Goal: Task Accomplishment & Management: Use online tool/utility

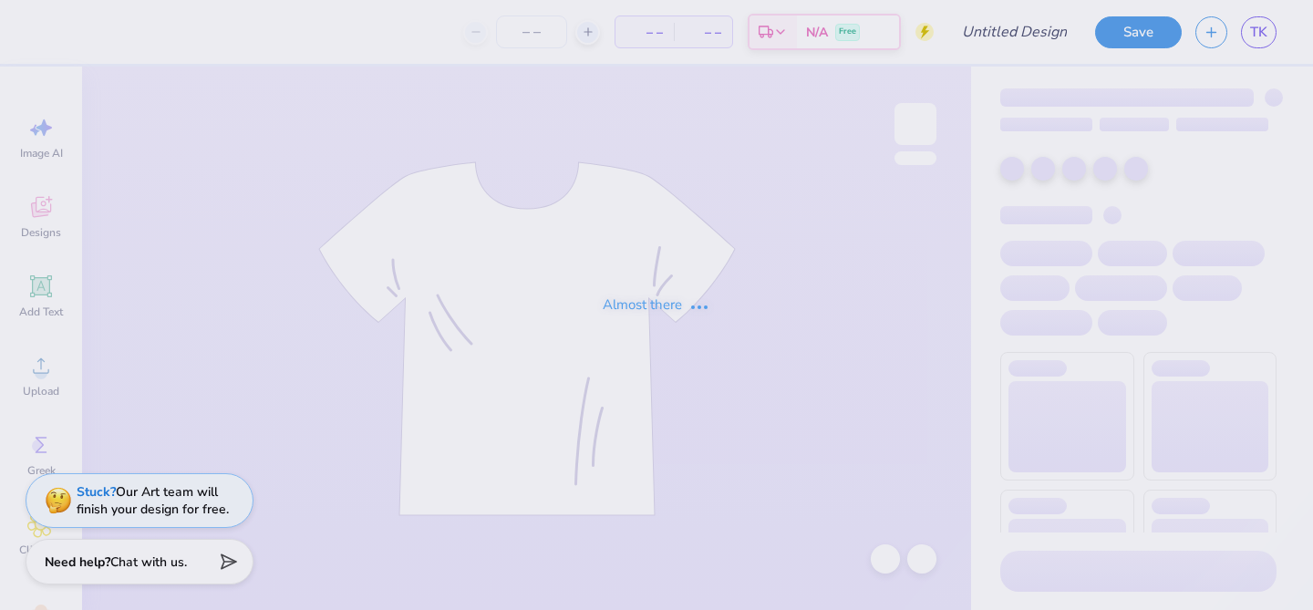
type input "[PERSON_NAME] : [US_STATE][GEOGRAPHIC_DATA]"
type input "24"
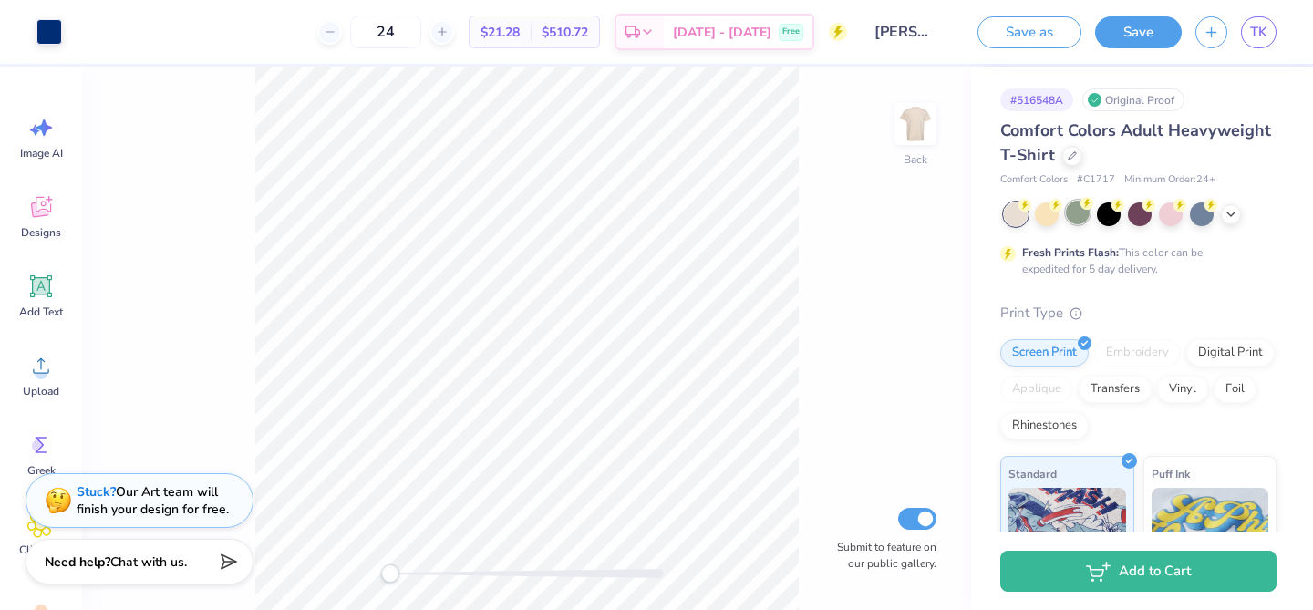
click at [1080, 219] on div at bounding box center [1078, 213] width 24 height 24
click at [50, 35] on div at bounding box center [49, 30] width 26 height 26
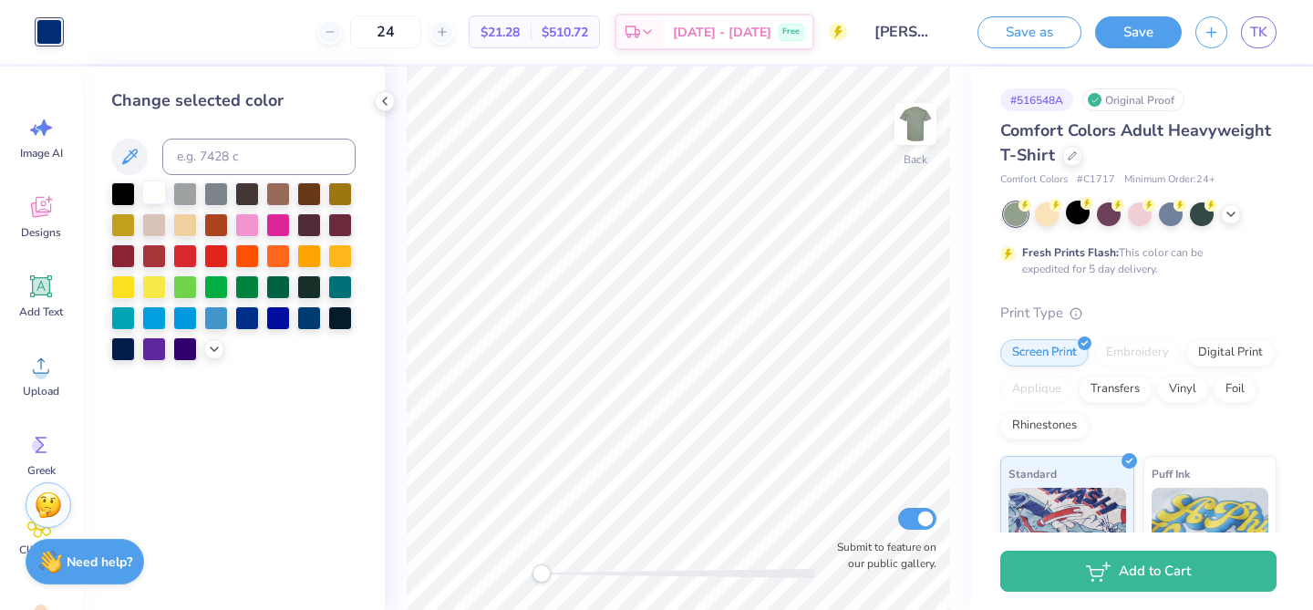
click at [159, 193] on div at bounding box center [154, 193] width 24 height 24
click at [1235, 211] on polyline at bounding box center [1231, 213] width 7 height 4
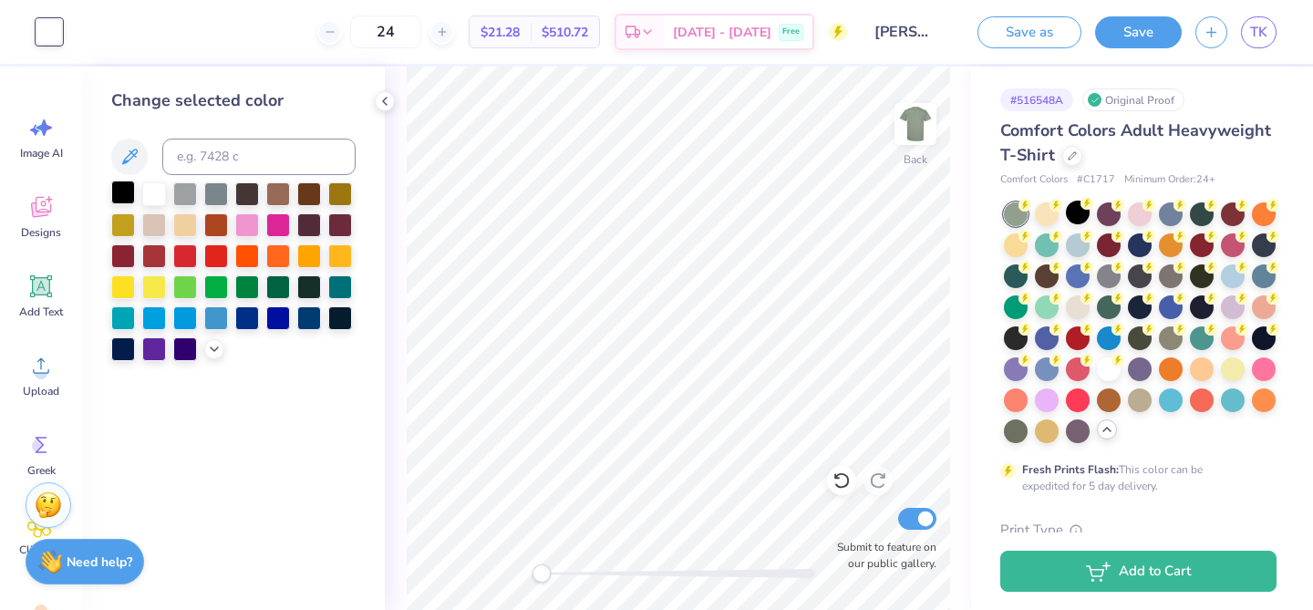
click at [125, 192] on div at bounding box center [123, 193] width 24 height 24
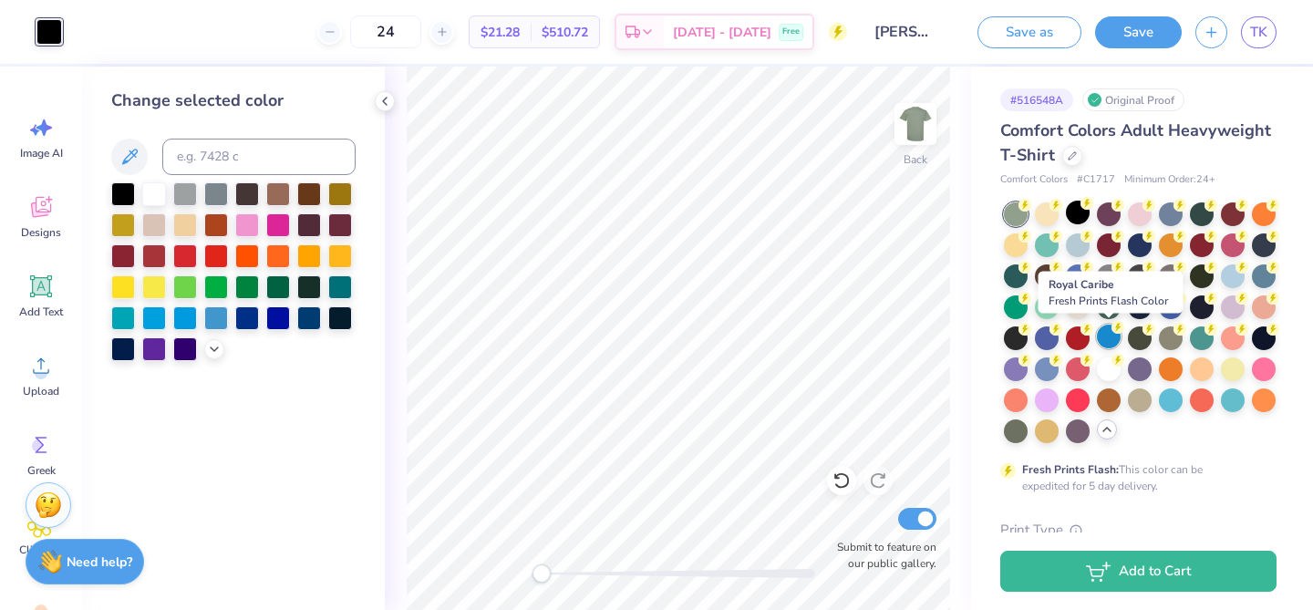
click at [1103, 336] on div at bounding box center [1109, 337] width 24 height 24
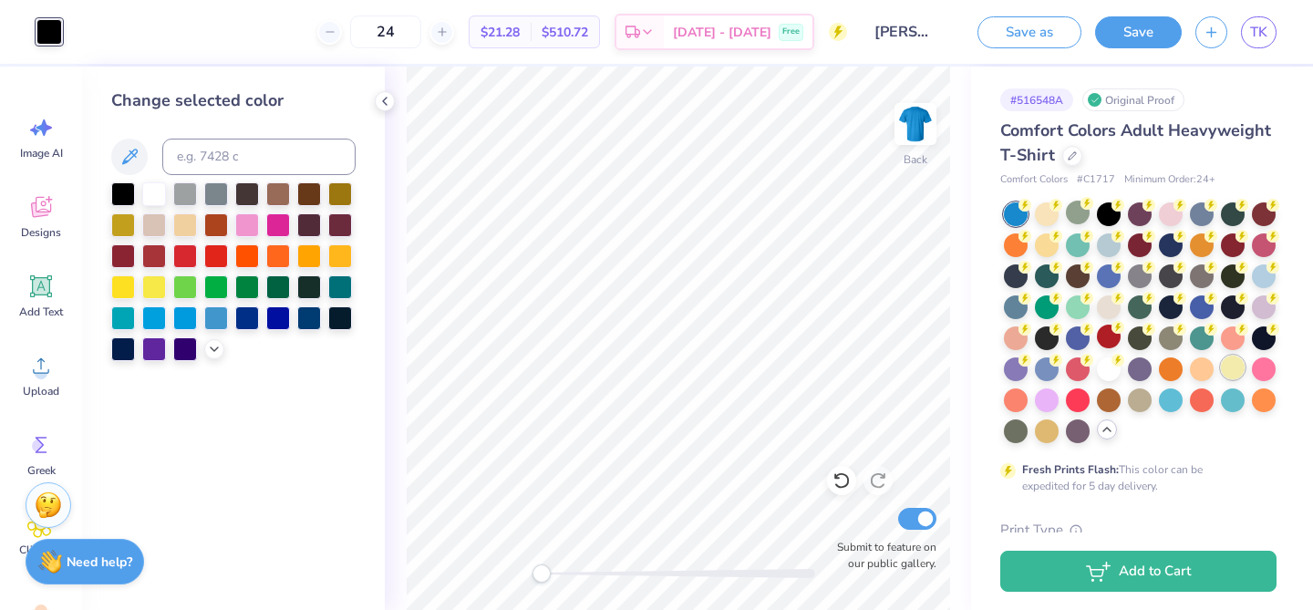
click at [1228, 370] on div at bounding box center [1233, 368] width 24 height 24
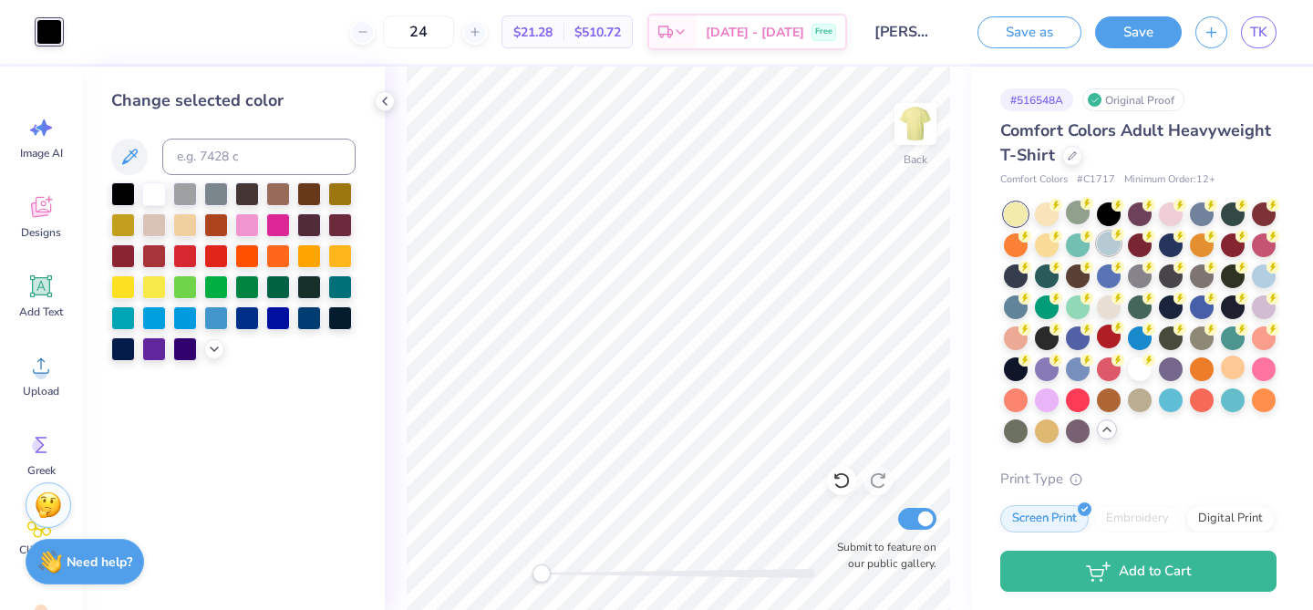
click at [1114, 249] on div at bounding box center [1109, 244] width 24 height 24
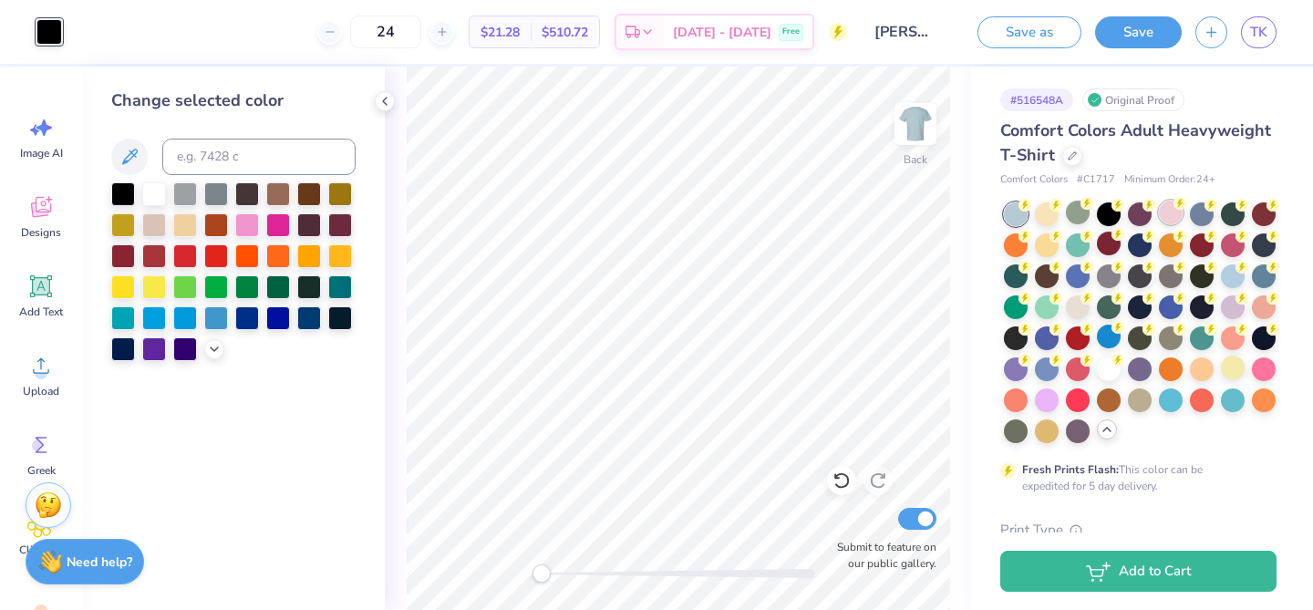
click at [1165, 207] on div at bounding box center [1171, 213] width 24 height 24
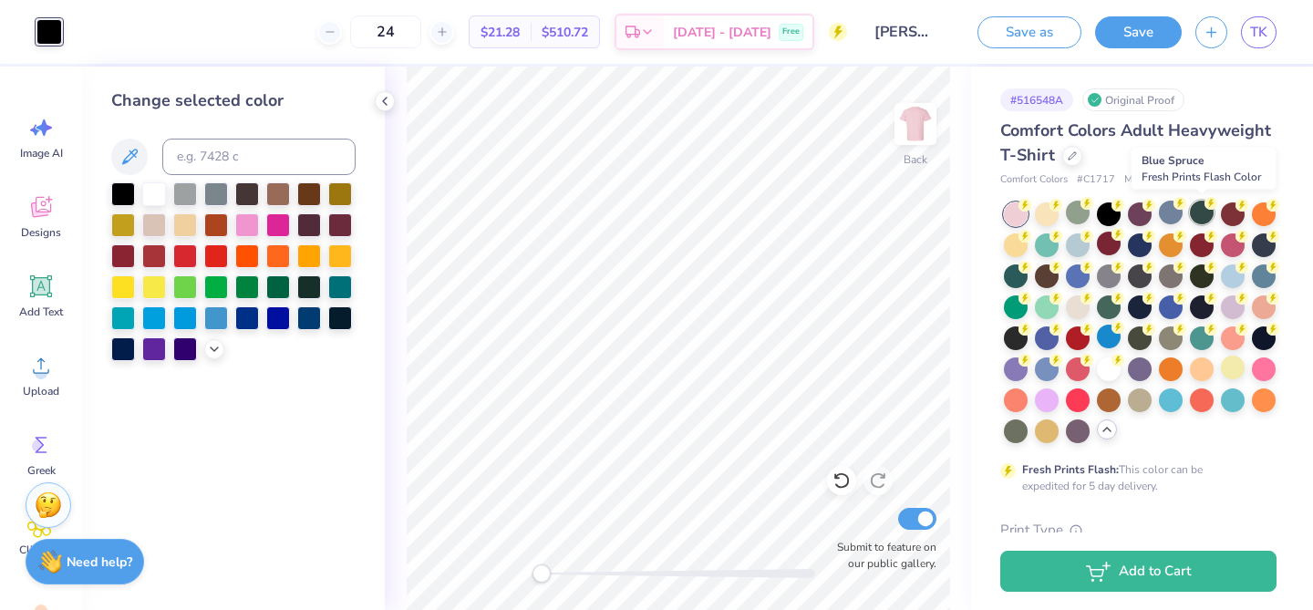
click at [1203, 217] on div at bounding box center [1202, 213] width 24 height 24
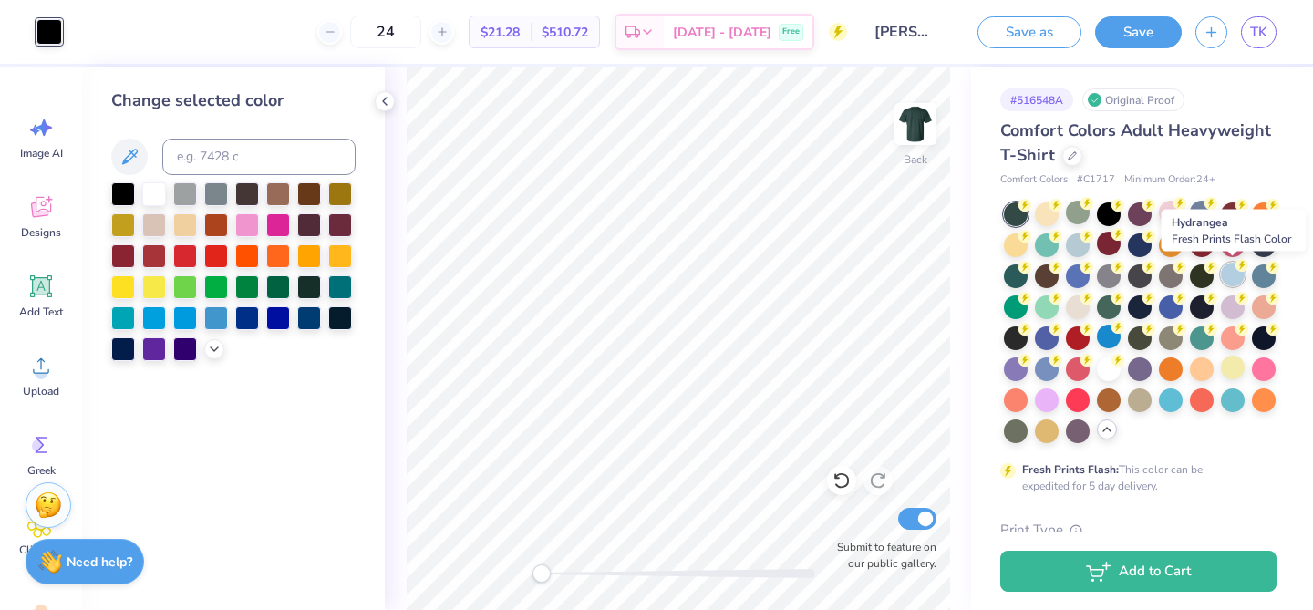
click at [1235, 276] on div at bounding box center [1233, 275] width 24 height 24
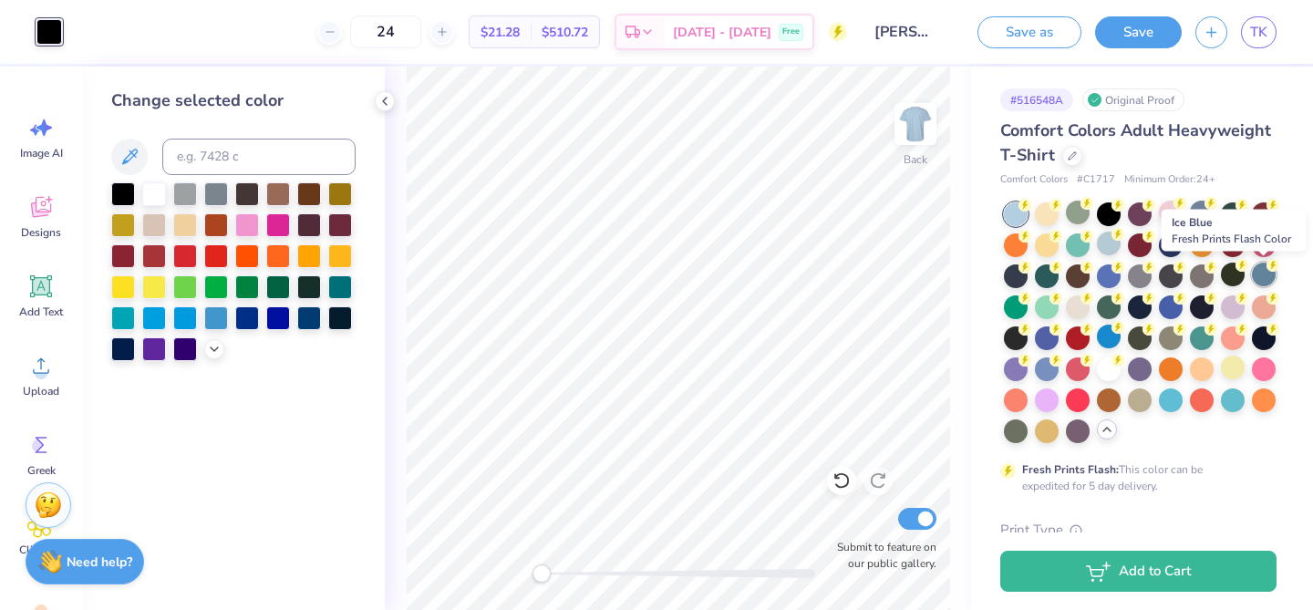
click at [1266, 275] on div at bounding box center [1264, 275] width 24 height 24
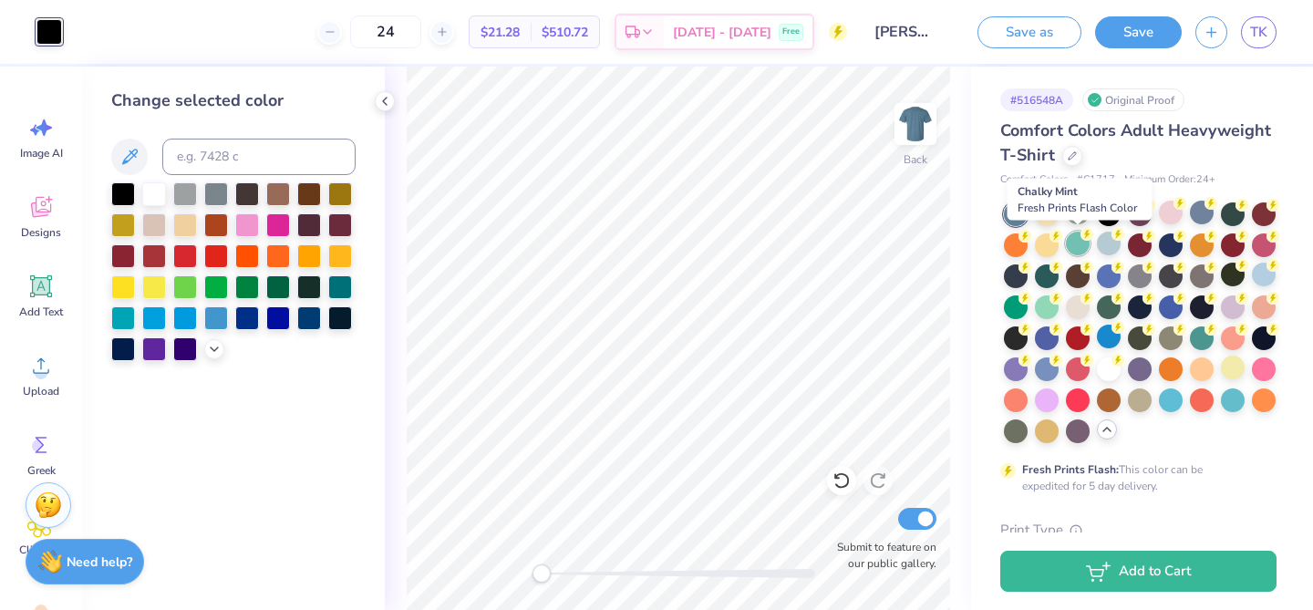
click at [1076, 245] on div at bounding box center [1078, 244] width 24 height 24
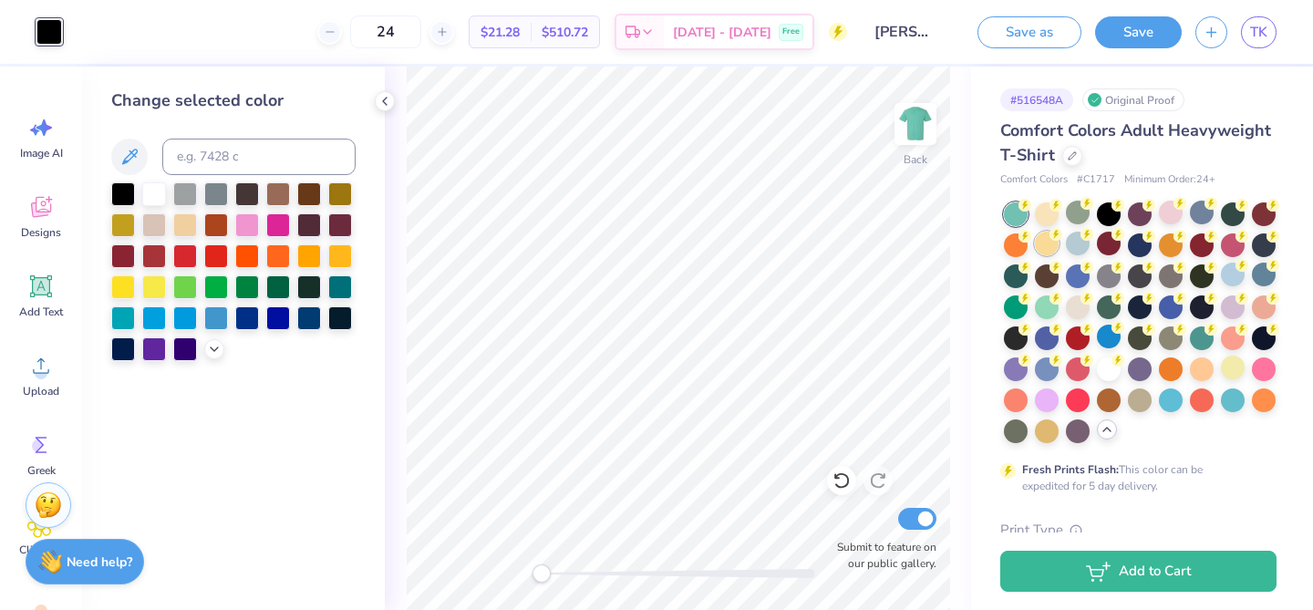
click at [1043, 245] on div at bounding box center [1047, 244] width 24 height 24
click at [1004, 249] on div at bounding box center [1016, 244] width 24 height 24
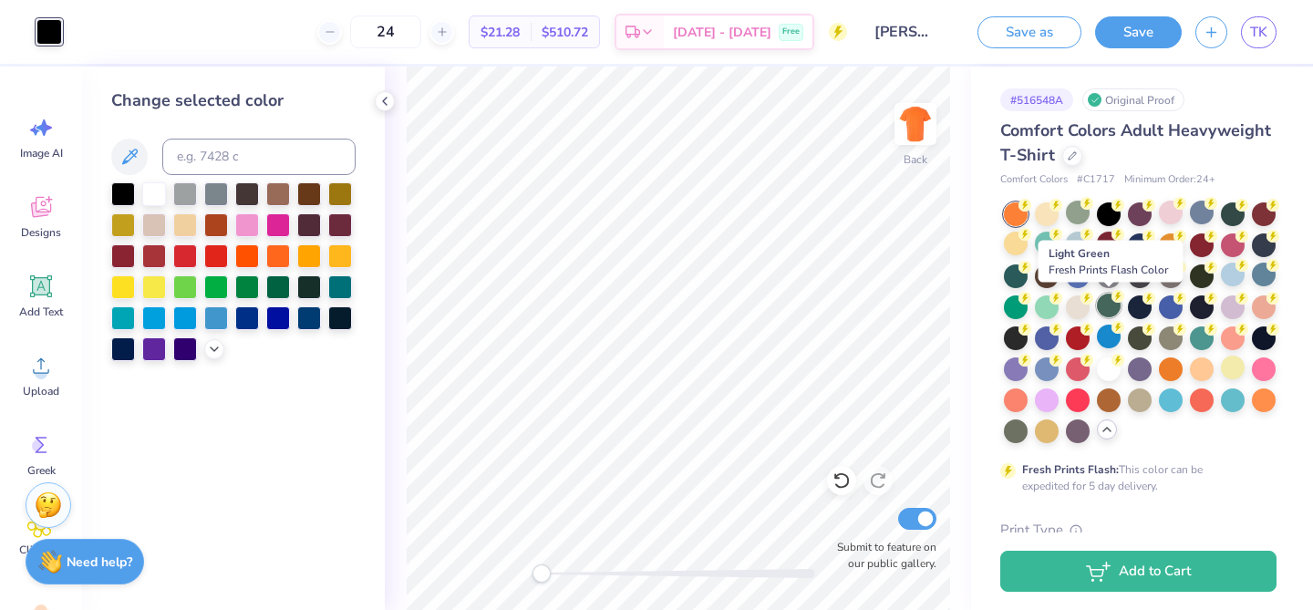
click at [1114, 311] on div at bounding box center [1109, 306] width 24 height 24
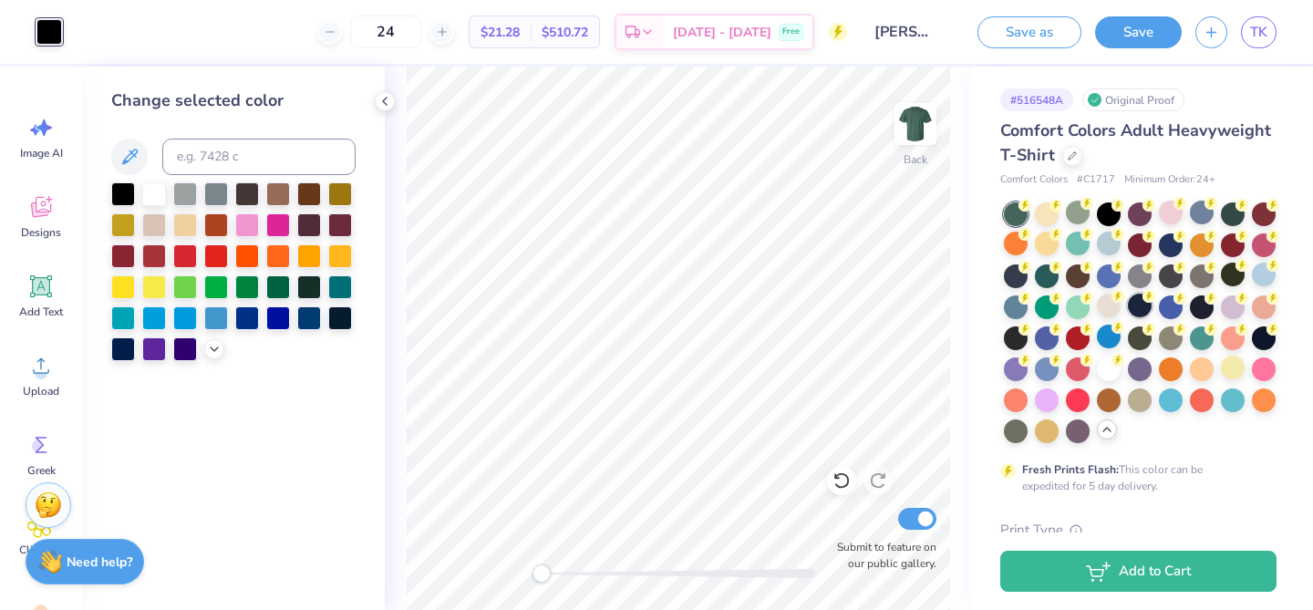
click at [1145, 311] on div at bounding box center [1140, 306] width 24 height 24
click at [1185, 304] on div at bounding box center [1140, 322] width 273 height 241
click at [1174, 306] on div at bounding box center [1171, 306] width 24 height 24
click at [1017, 279] on div at bounding box center [1016, 275] width 24 height 24
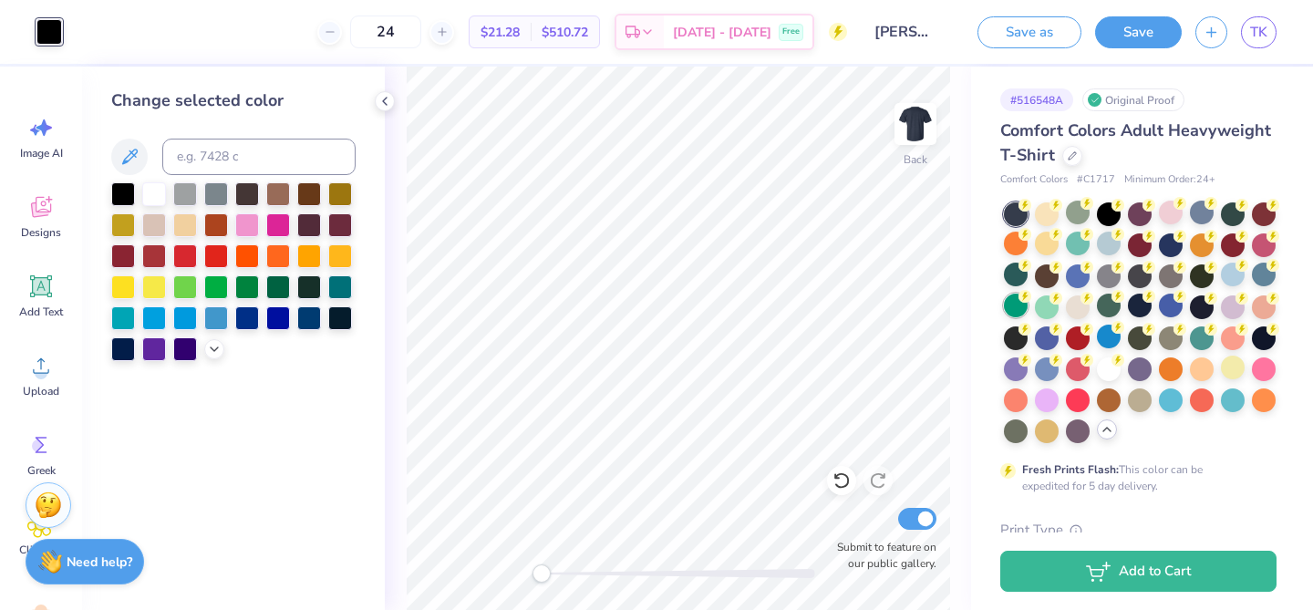
click at [1016, 306] on div at bounding box center [1016, 306] width 24 height 24
click at [1047, 308] on div at bounding box center [1047, 306] width 24 height 24
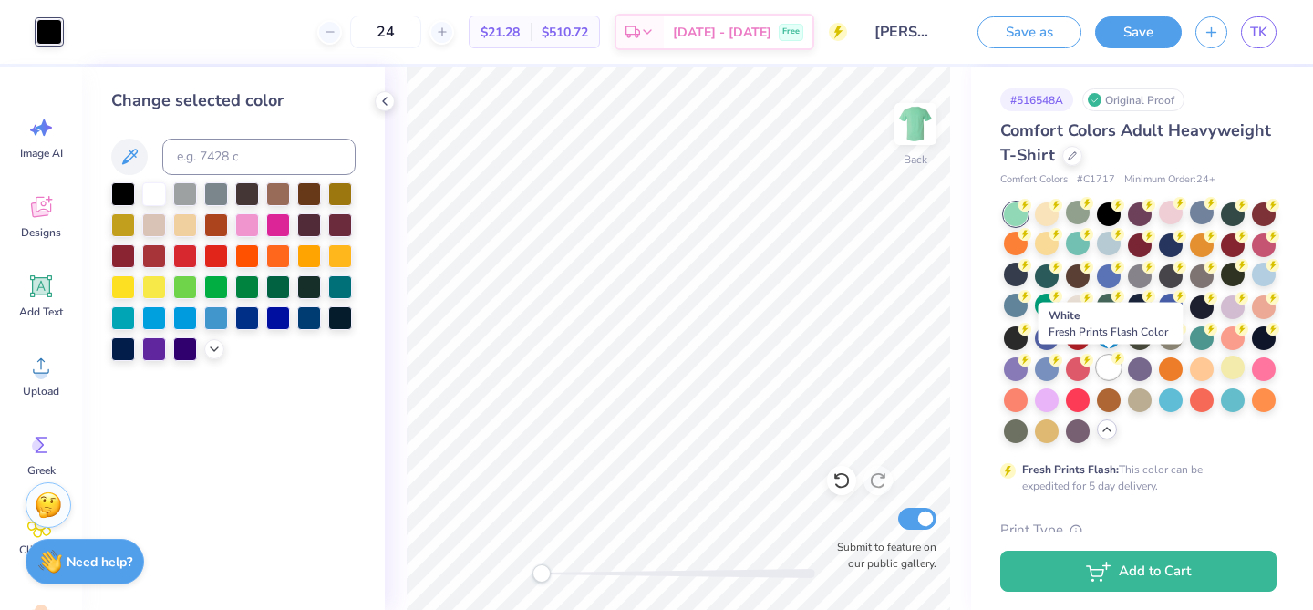
click at [1113, 368] on div at bounding box center [1109, 368] width 24 height 24
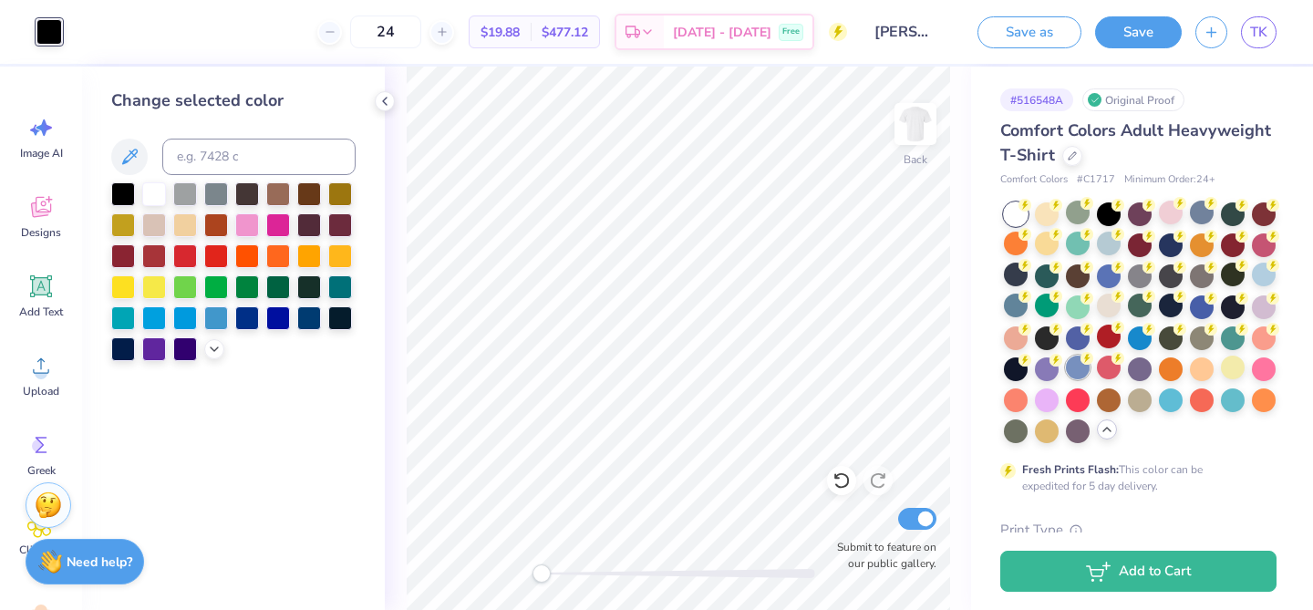
click at [1079, 374] on div at bounding box center [1078, 368] width 24 height 24
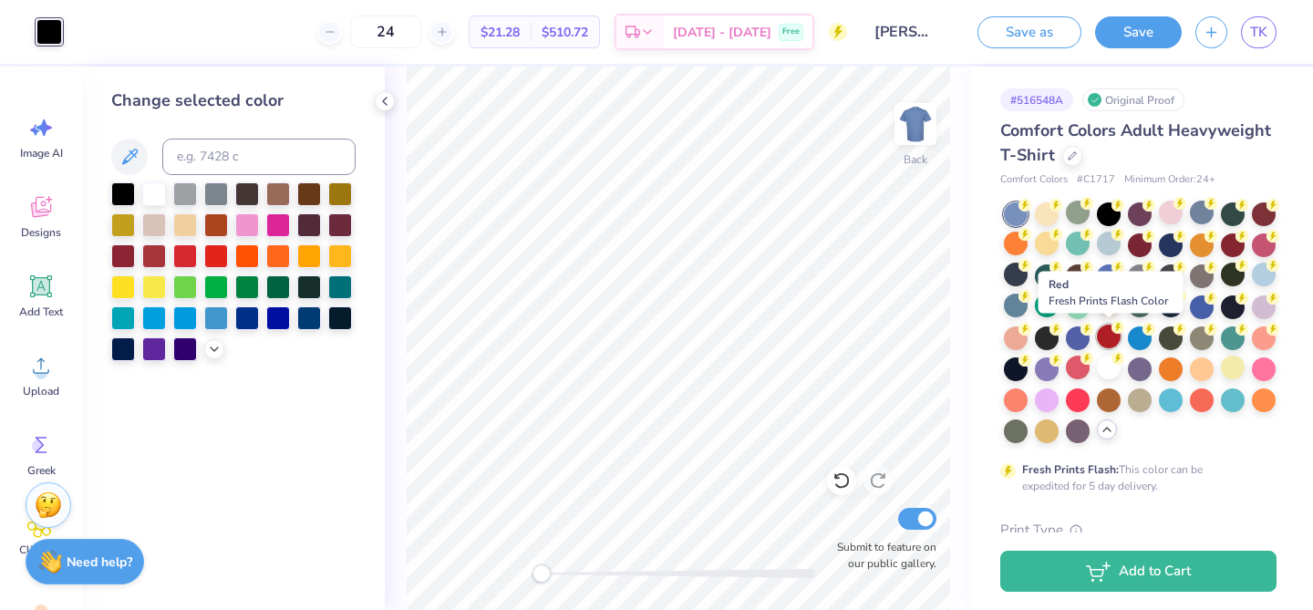
click at [1114, 340] on div at bounding box center [1109, 337] width 24 height 24
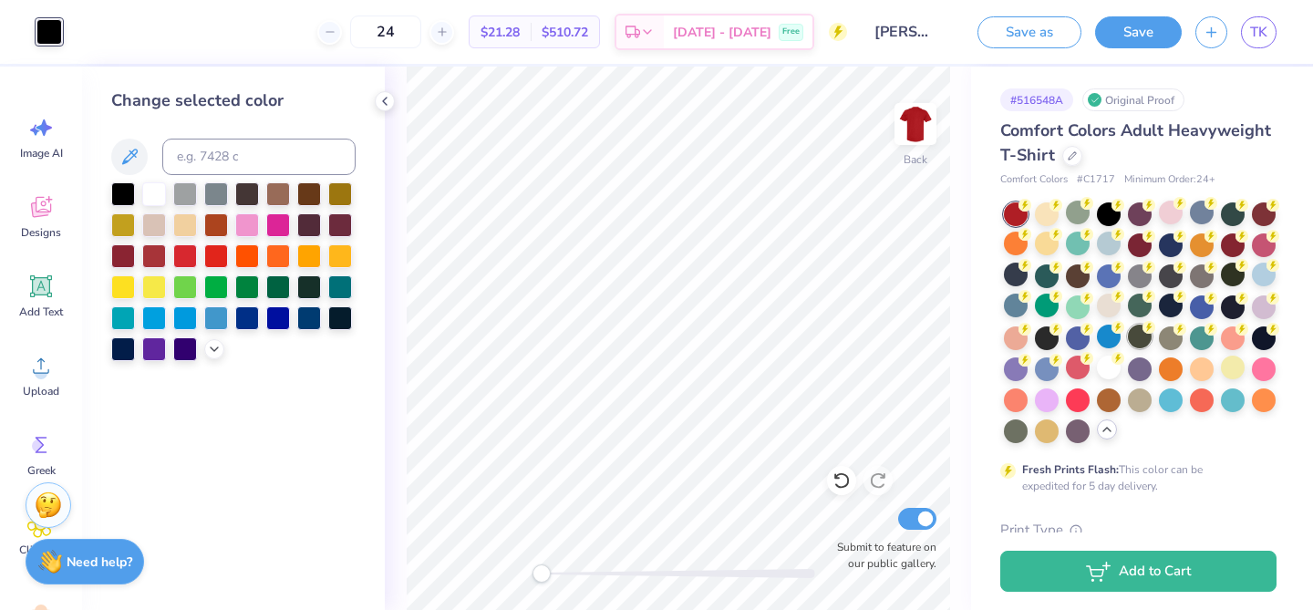
click at [1146, 339] on div at bounding box center [1140, 337] width 24 height 24
click at [1169, 338] on div at bounding box center [1171, 337] width 24 height 24
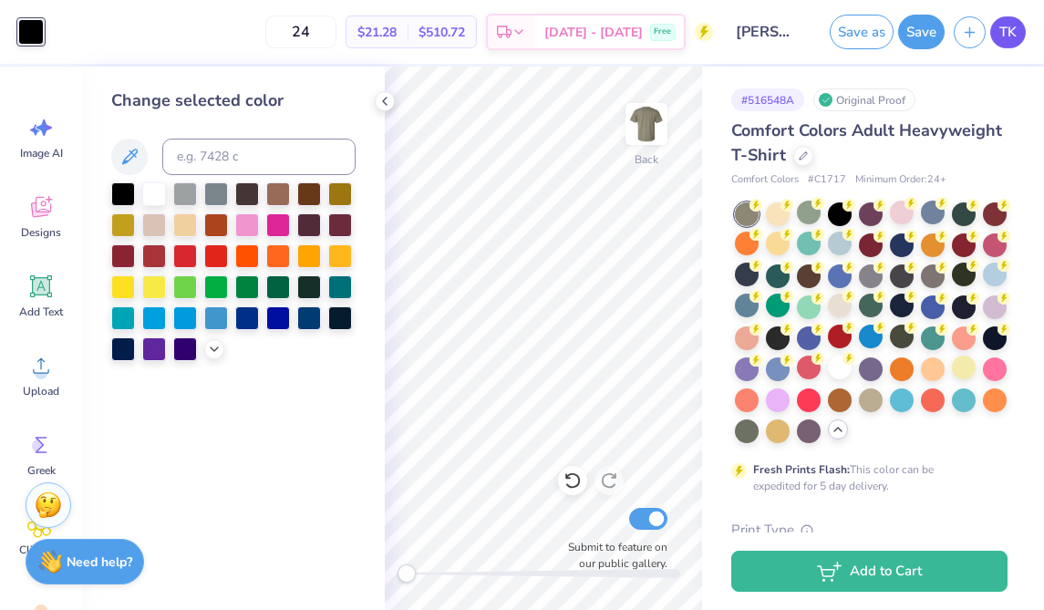
click at [1000, 39] on span "TK" at bounding box center [1008, 32] width 17 height 21
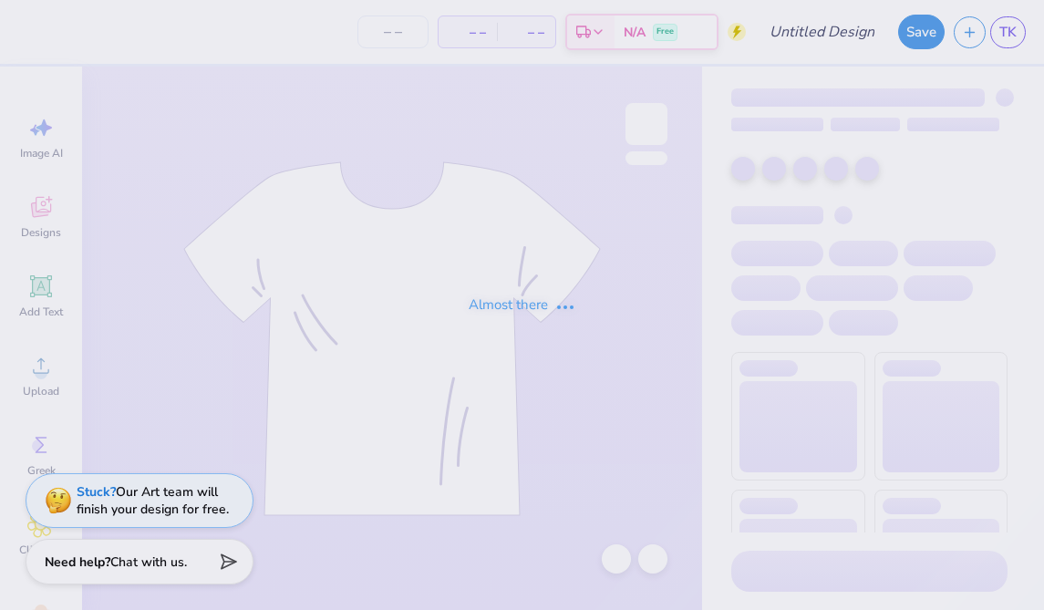
type input "APC R1"
type input "12"
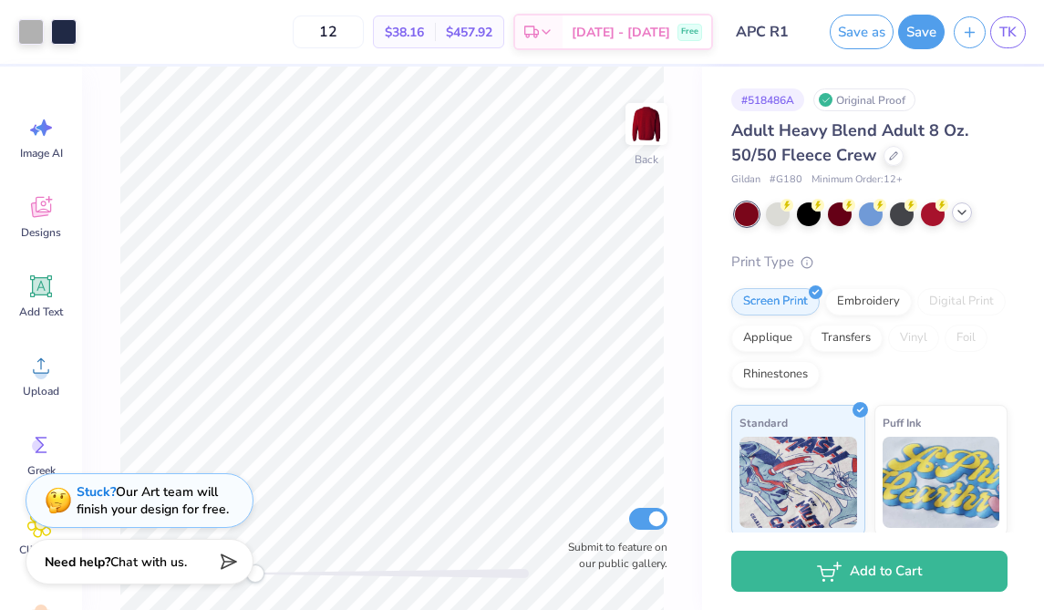
click at [957, 219] on icon at bounding box center [962, 212] width 15 height 15
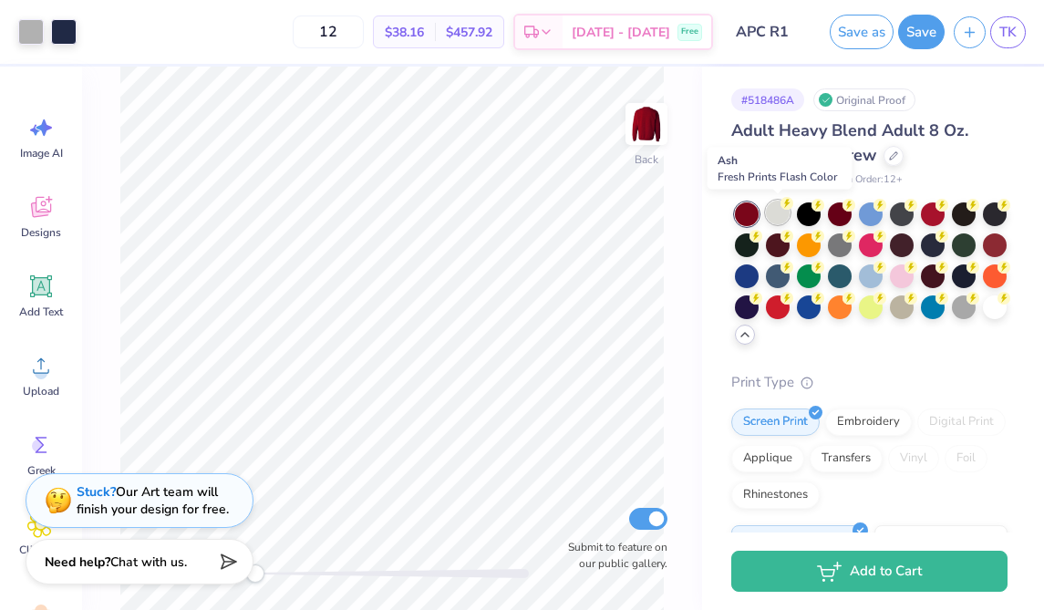
click at [772, 218] on div at bounding box center [778, 213] width 24 height 24
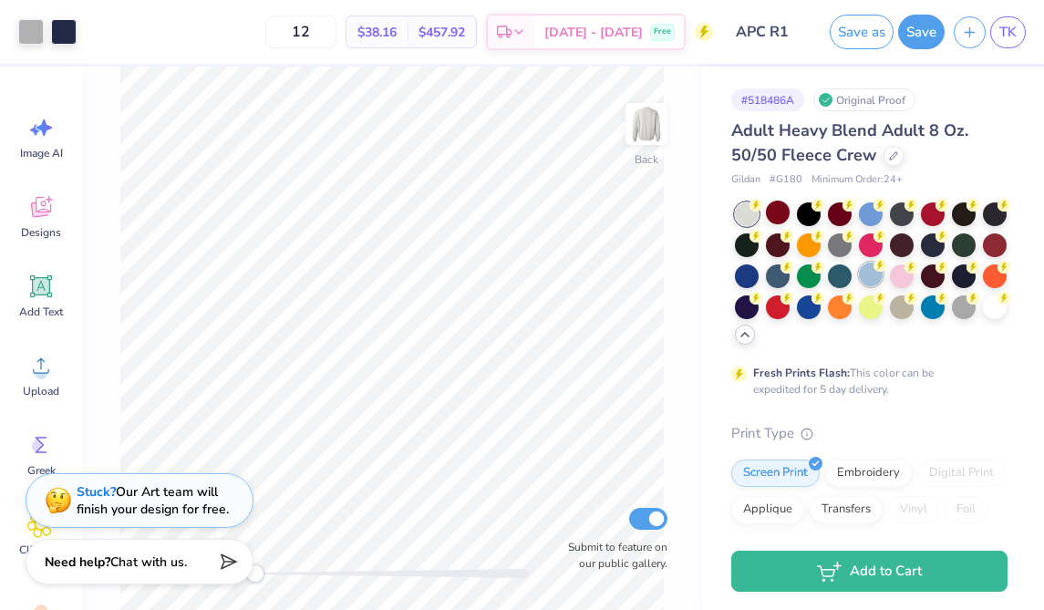
click at [865, 274] on div at bounding box center [871, 275] width 24 height 24
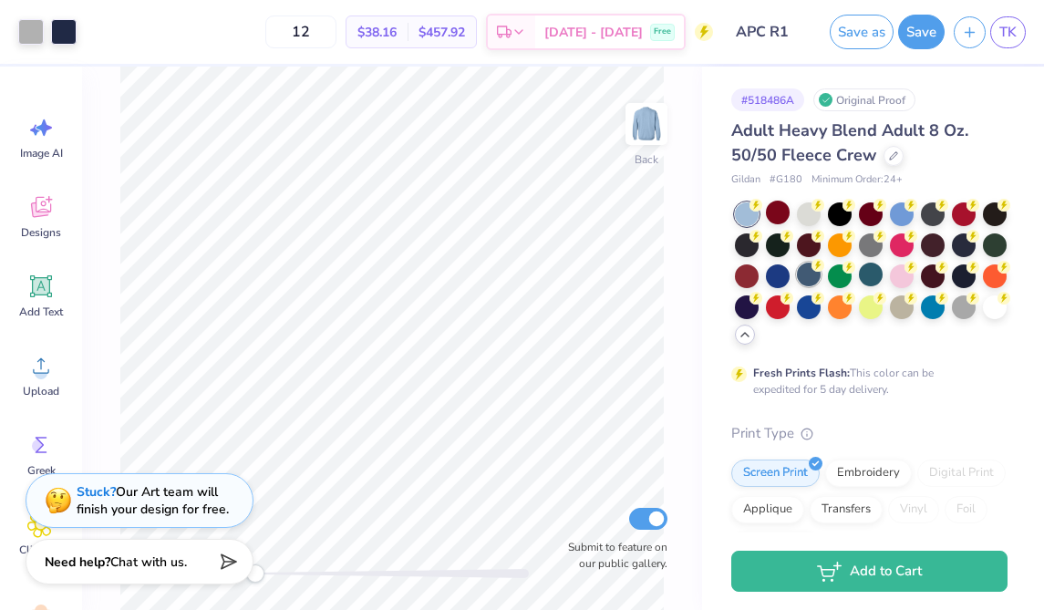
click at [805, 276] on div at bounding box center [809, 275] width 24 height 24
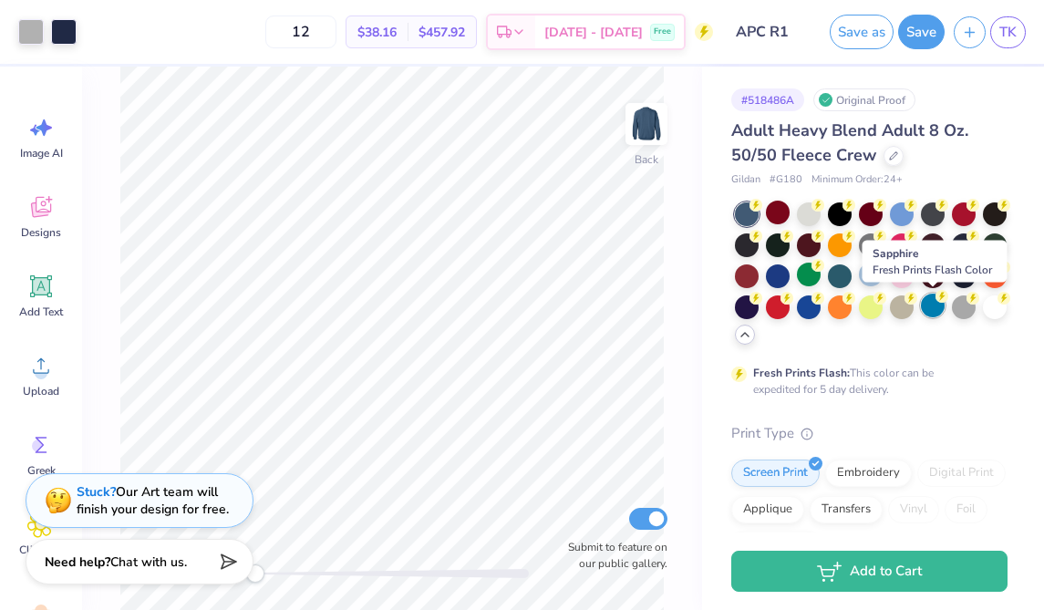
click at [938, 313] on div at bounding box center [933, 306] width 24 height 24
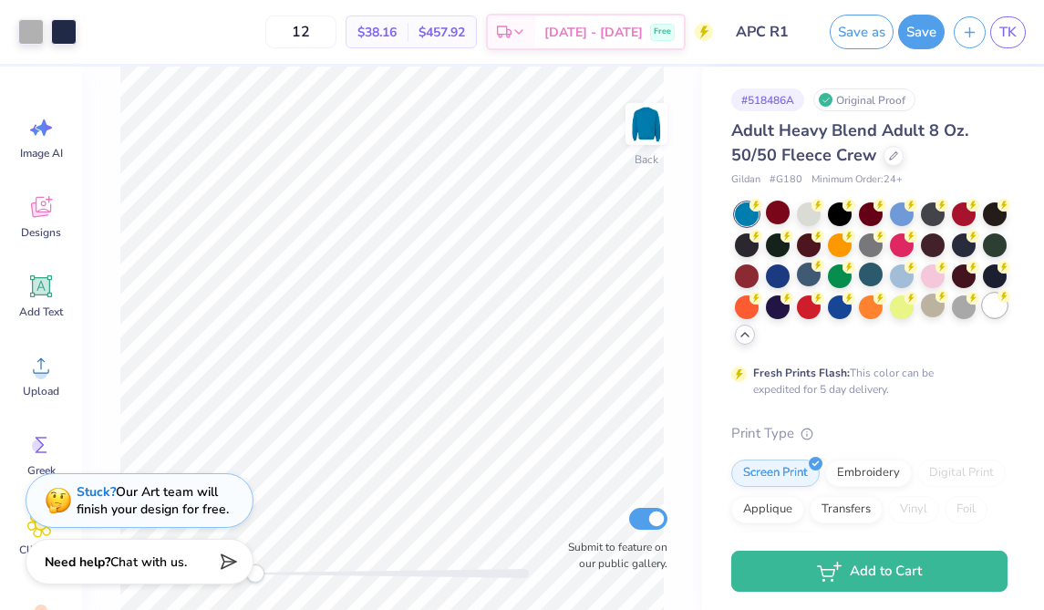
click at [987, 306] on div at bounding box center [995, 306] width 24 height 24
click at [31, 36] on div at bounding box center [31, 30] width 26 height 26
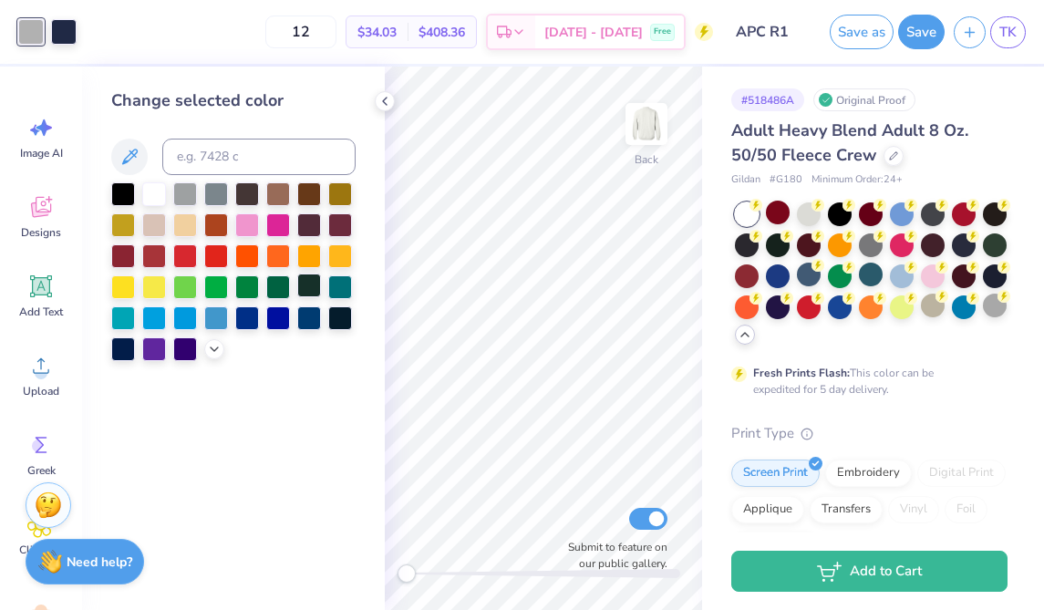
click at [311, 285] on div at bounding box center [309, 286] width 24 height 24
click at [277, 225] on div at bounding box center [278, 224] width 24 height 24
click at [241, 225] on div at bounding box center [247, 224] width 24 height 24
click at [237, 252] on div at bounding box center [247, 255] width 24 height 24
click at [273, 255] on div at bounding box center [278, 255] width 24 height 24
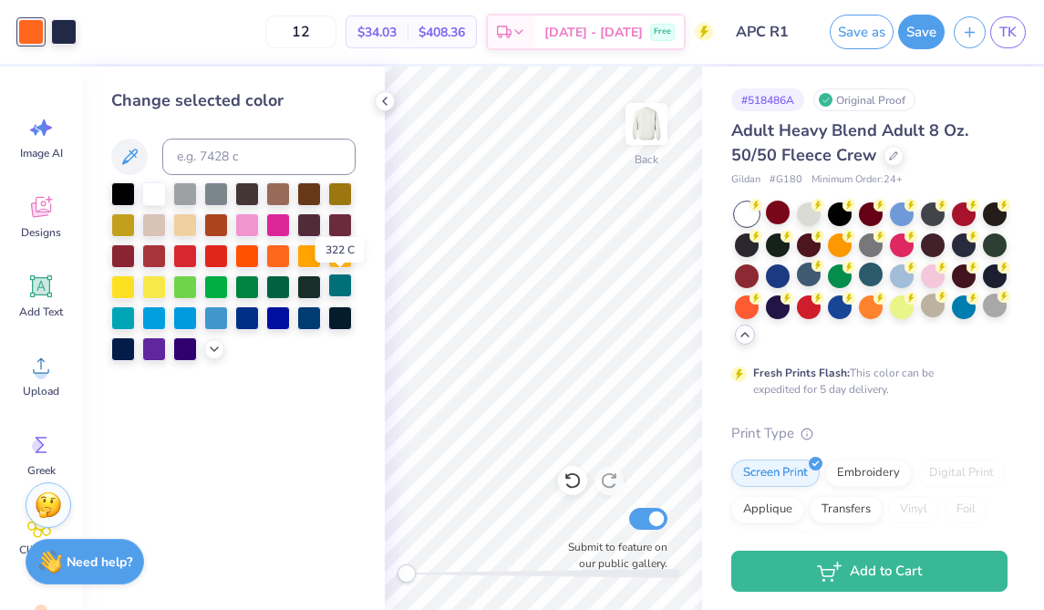
click at [344, 287] on div at bounding box center [340, 286] width 24 height 24
click at [342, 227] on div at bounding box center [340, 224] width 24 height 24
click at [276, 190] on div at bounding box center [278, 193] width 24 height 24
click at [150, 253] on div at bounding box center [154, 255] width 24 height 24
click at [162, 288] on div at bounding box center [154, 286] width 24 height 24
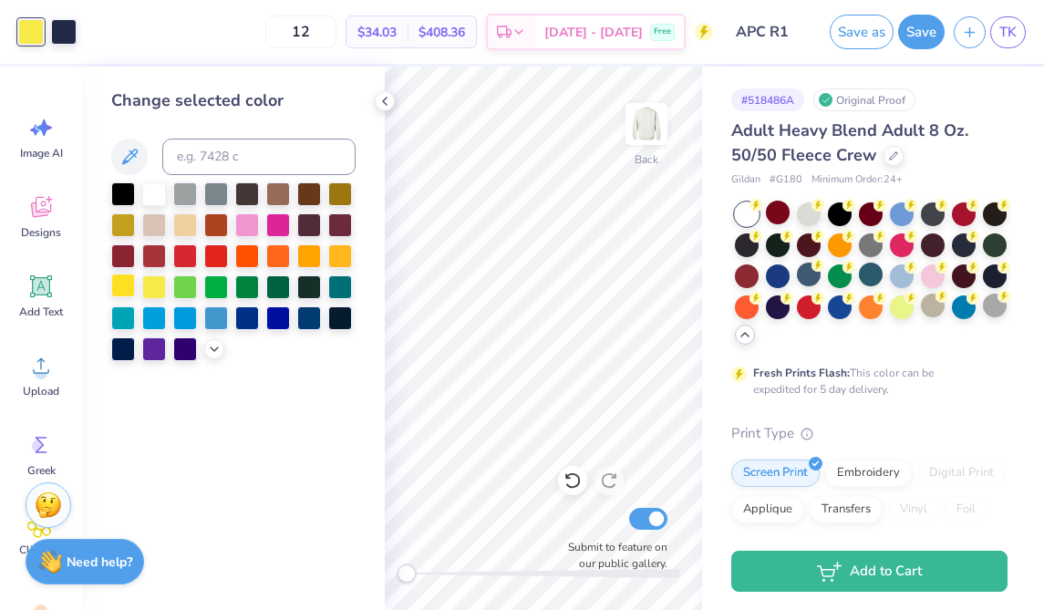
click at [127, 286] on div at bounding box center [123, 286] width 24 height 24
click at [120, 264] on div at bounding box center [123, 256] width 24 height 24
click at [190, 288] on div at bounding box center [185, 286] width 24 height 24
click at [148, 319] on div at bounding box center [154, 317] width 24 height 24
click at [238, 311] on div at bounding box center [247, 317] width 24 height 24
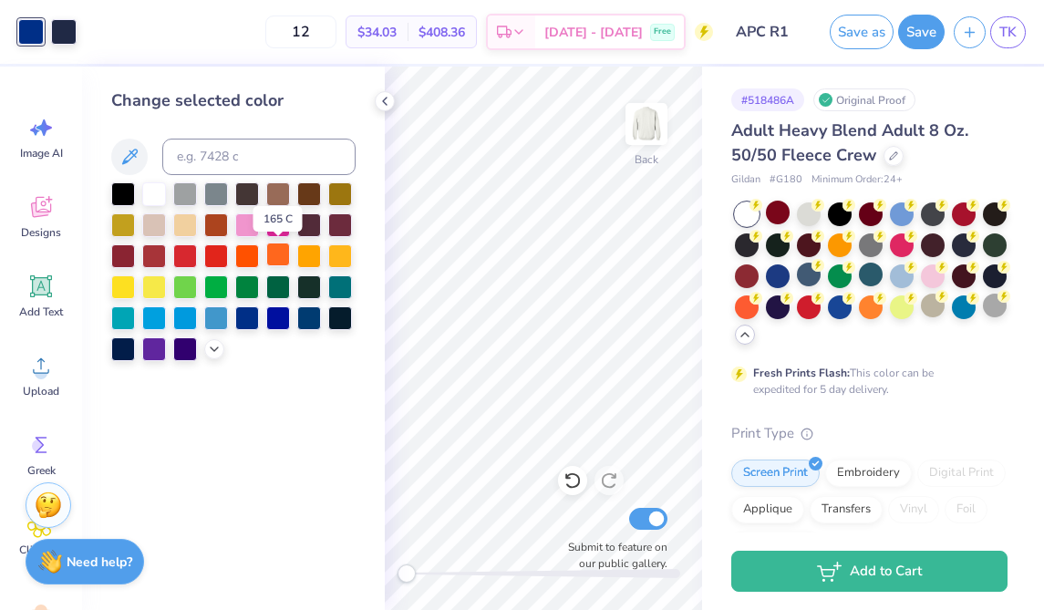
click at [277, 257] on div at bounding box center [278, 255] width 24 height 24
click at [248, 259] on div at bounding box center [247, 255] width 24 height 24
click at [239, 228] on div at bounding box center [247, 224] width 24 height 24
click at [282, 227] on div at bounding box center [278, 224] width 24 height 24
click at [303, 225] on div at bounding box center [309, 224] width 24 height 24
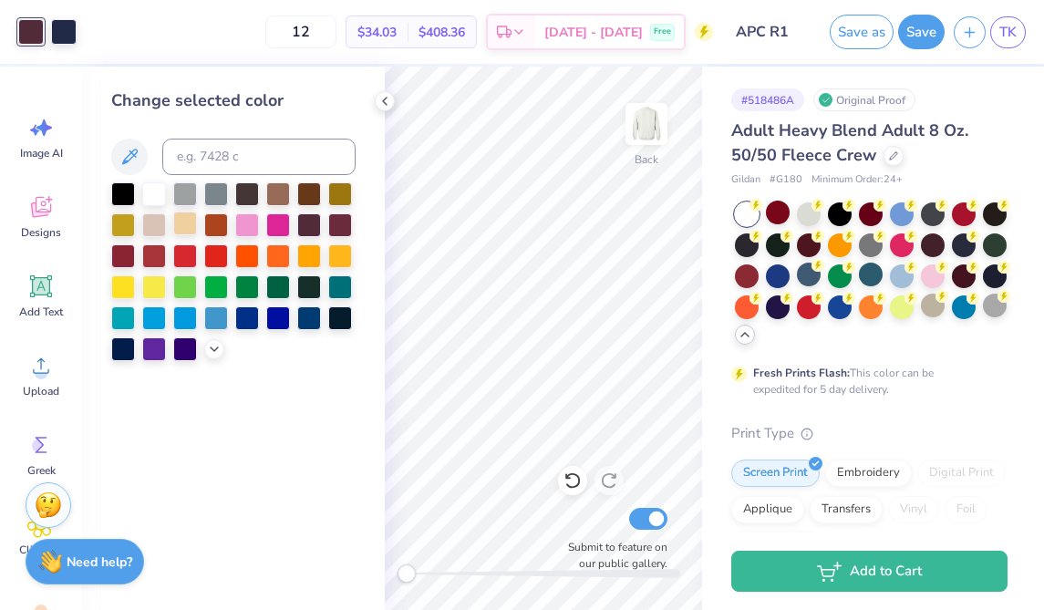
click at [181, 229] on div at bounding box center [185, 224] width 24 height 24
click at [152, 227] on div at bounding box center [154, 224] width 24 height 24
click at [902, 242] on div at bounding box center [902, 244] width 24 height 24
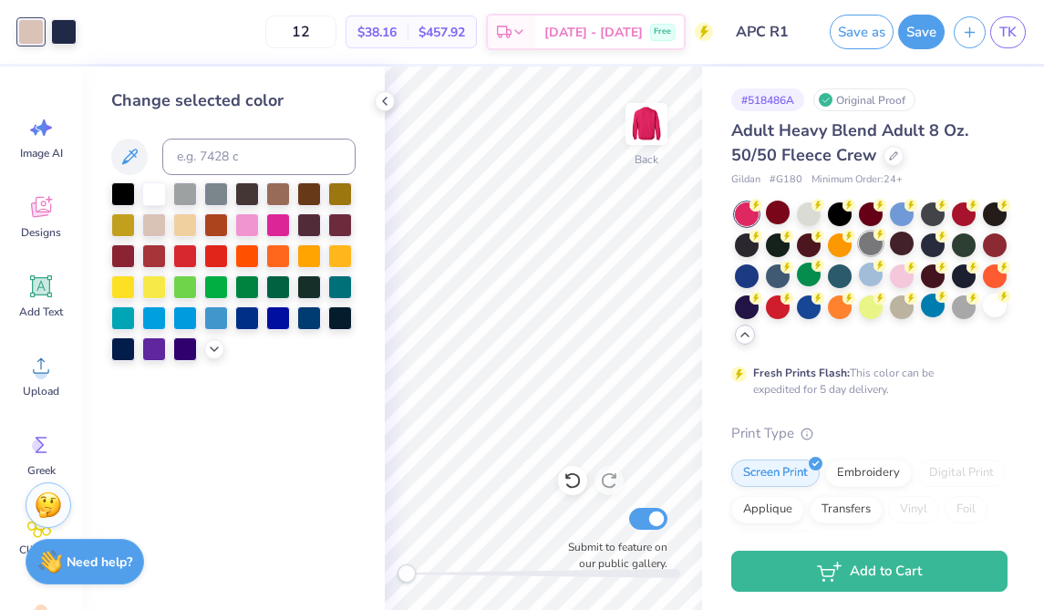
click at [869, 249] on div at bounding box center [871, 244] width 24 height 24
click at [900, 218] on div at bounding box center [902, 213] width 24 height 24
click at [802, 223] on div at bounding box center [809, 213] width 24 height 24
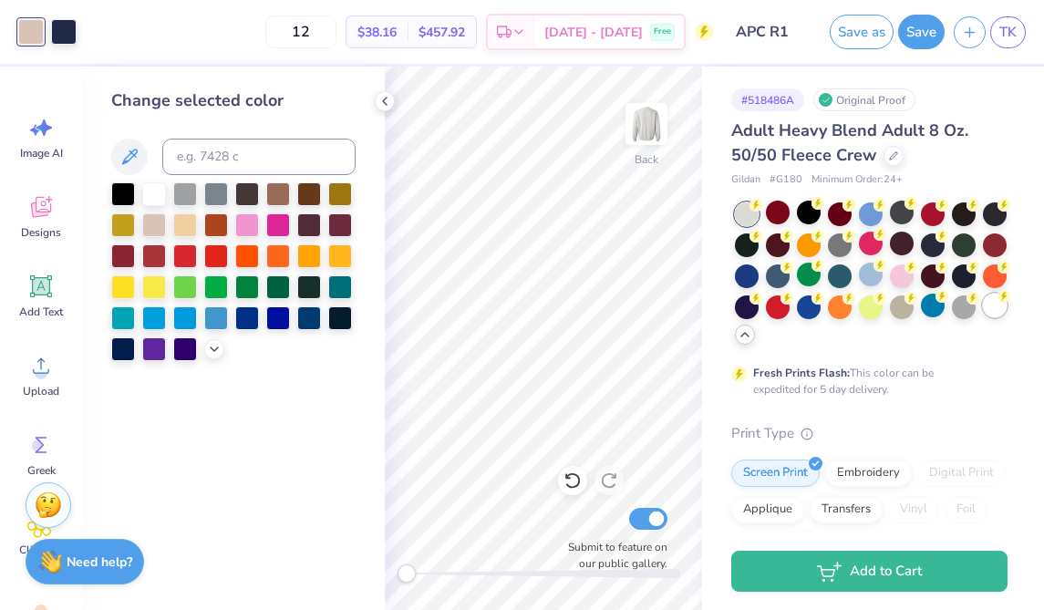
click at [1002, 311] on div at bounding box center [995, 306] width 24 height 24
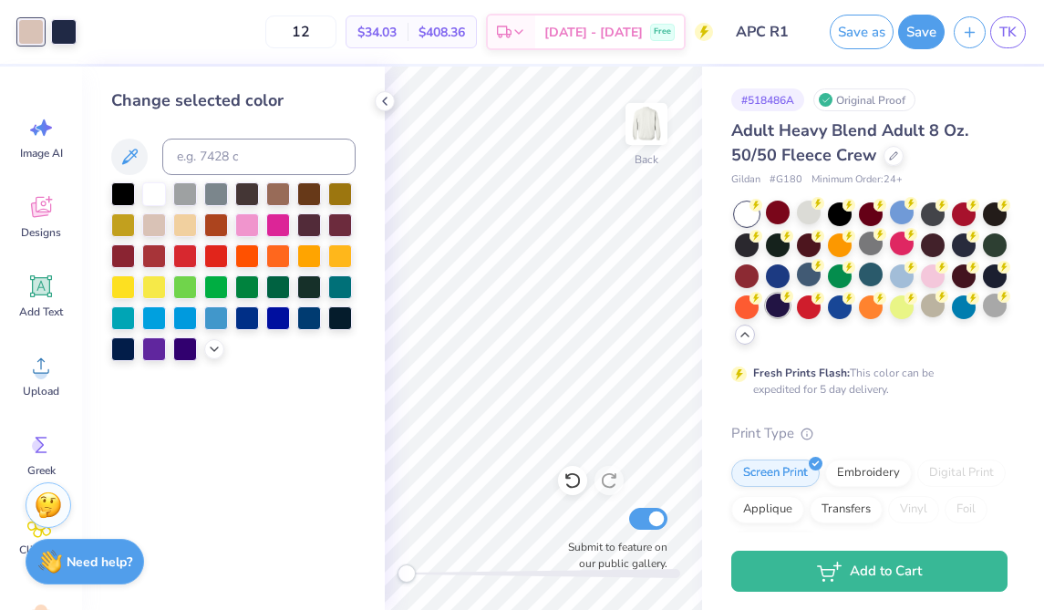
click at [774, 307] on div at bounding box center [778, 306] width 24 height 24
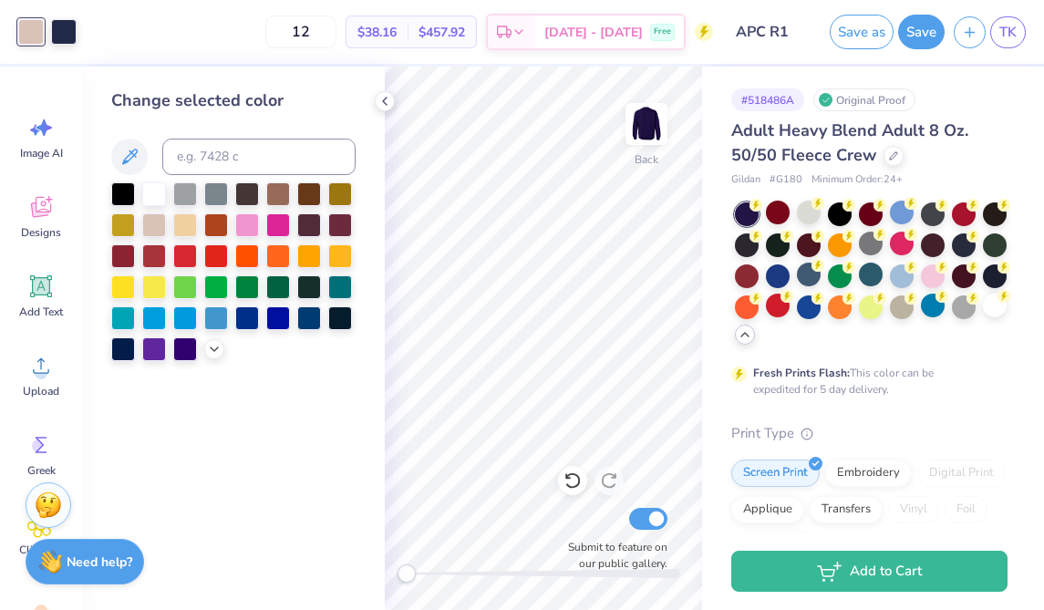
click at [980, 311] on div at bounding box center [871, 274] width 273 height 144
click at [986, 310] on div at bounding box center [995, 306] width 24 height 24
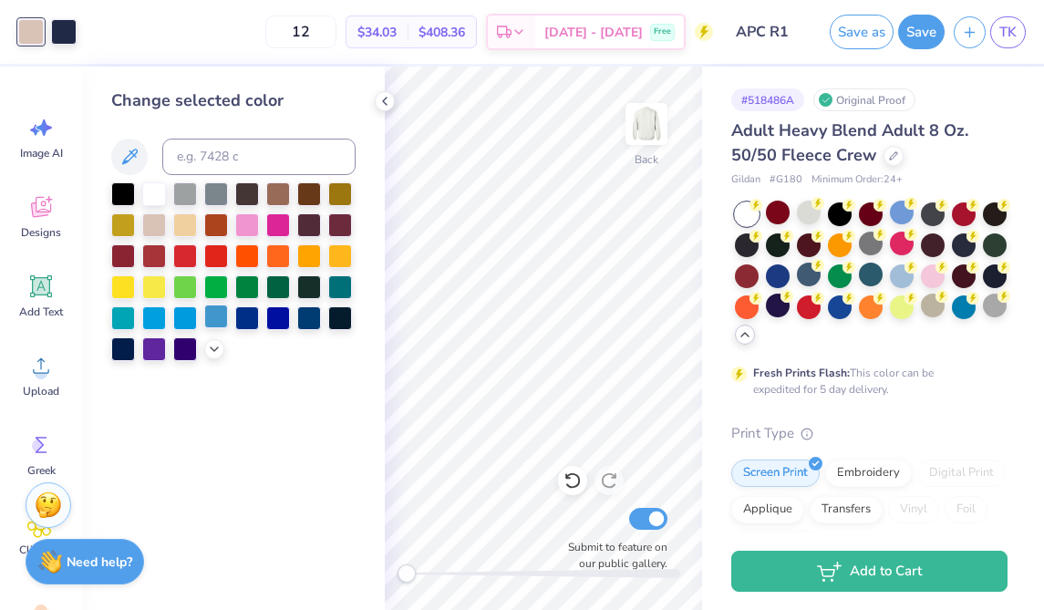
click at [215, 326] on div at bounding box center [216, 317] width 24 height 24
click at [123, 318] on div at bounding box center [123, 317] width 24 height 24
click at [297, 316] on div at bounding box center [309, 317] width 24 height 24
click at [154, 195] on div at bounding box center [154, 193] width 24 height 24
click at [223, 197] on div at bounding box center [216, 193] width 24 height 24
